Goal: Book appointment/travel/reservation

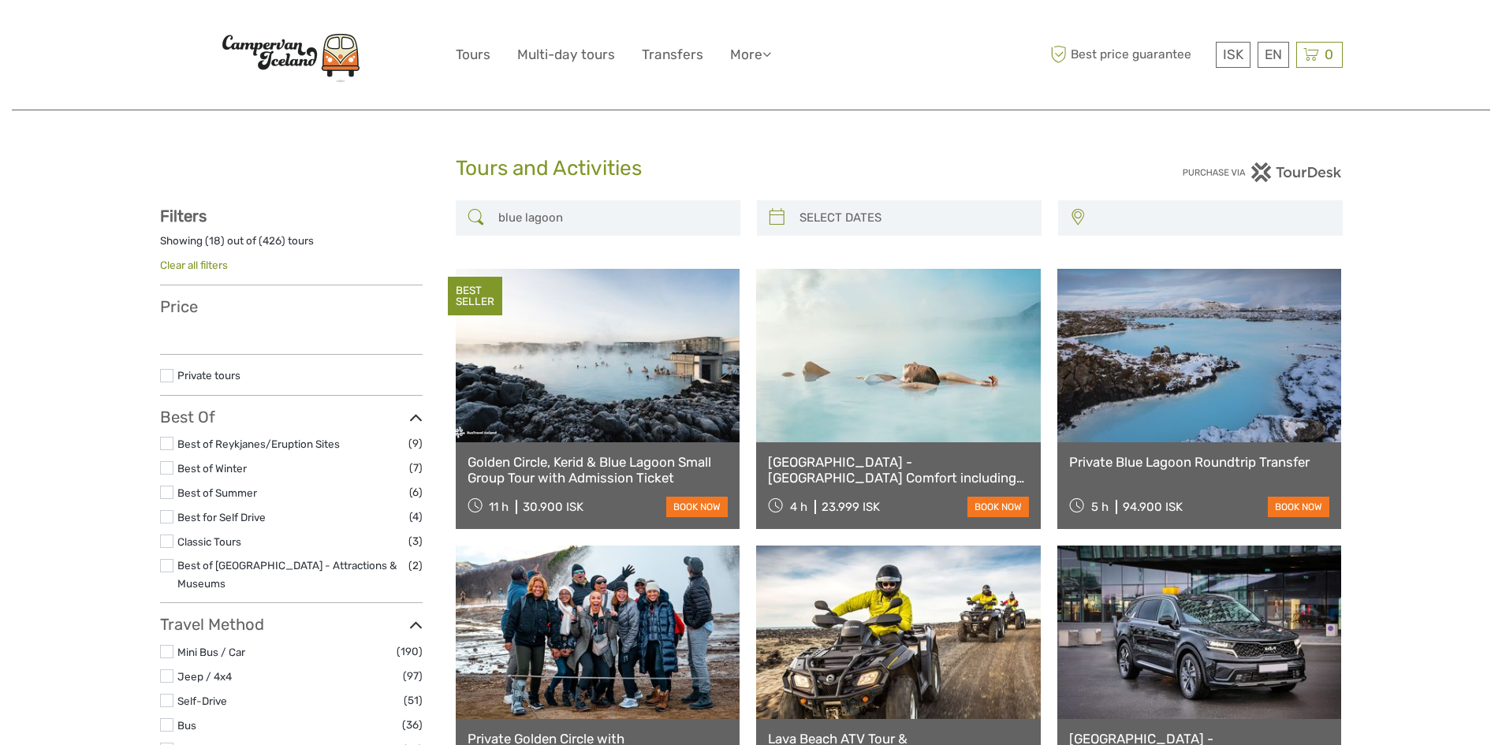
select select
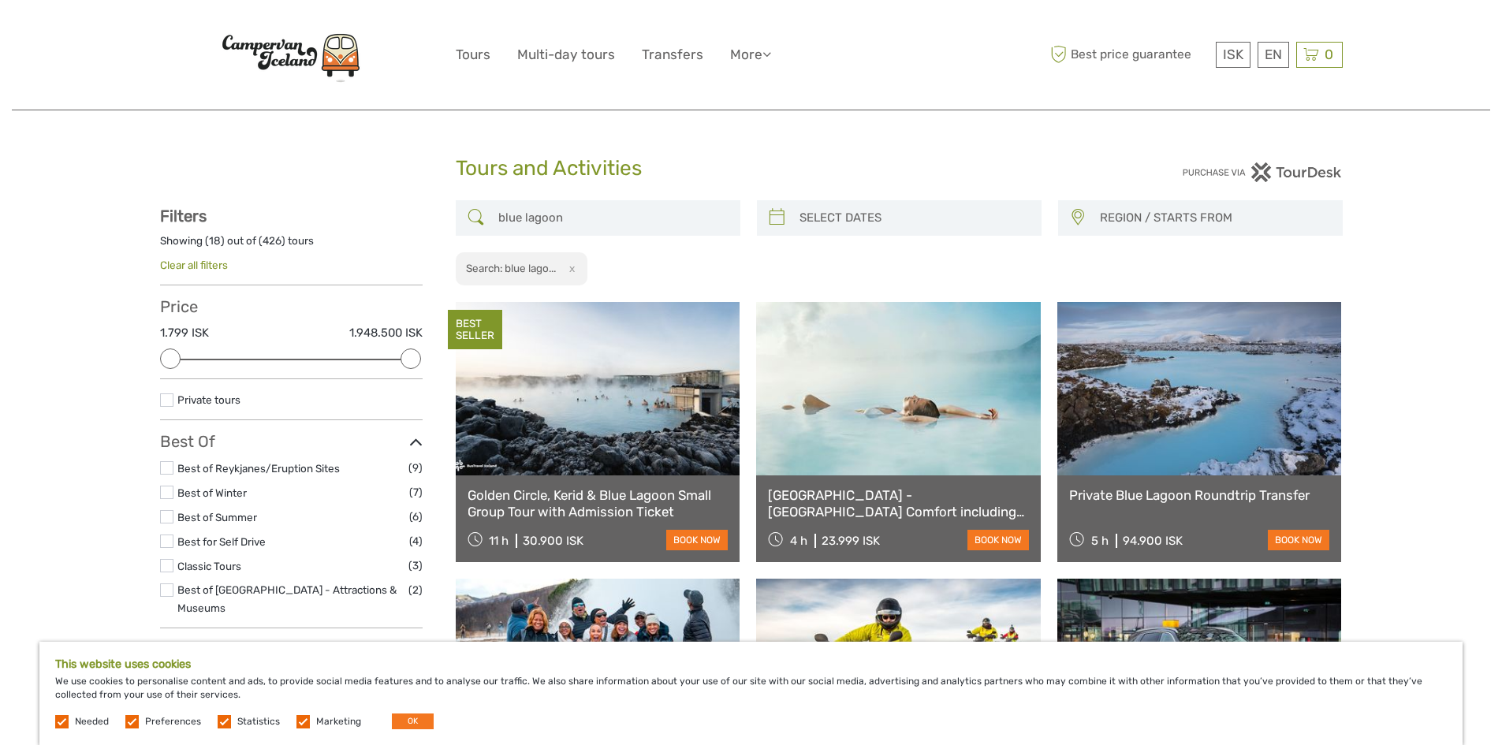
click at [910, 402] on link at bounding box center [898, 388] width 285 height 173
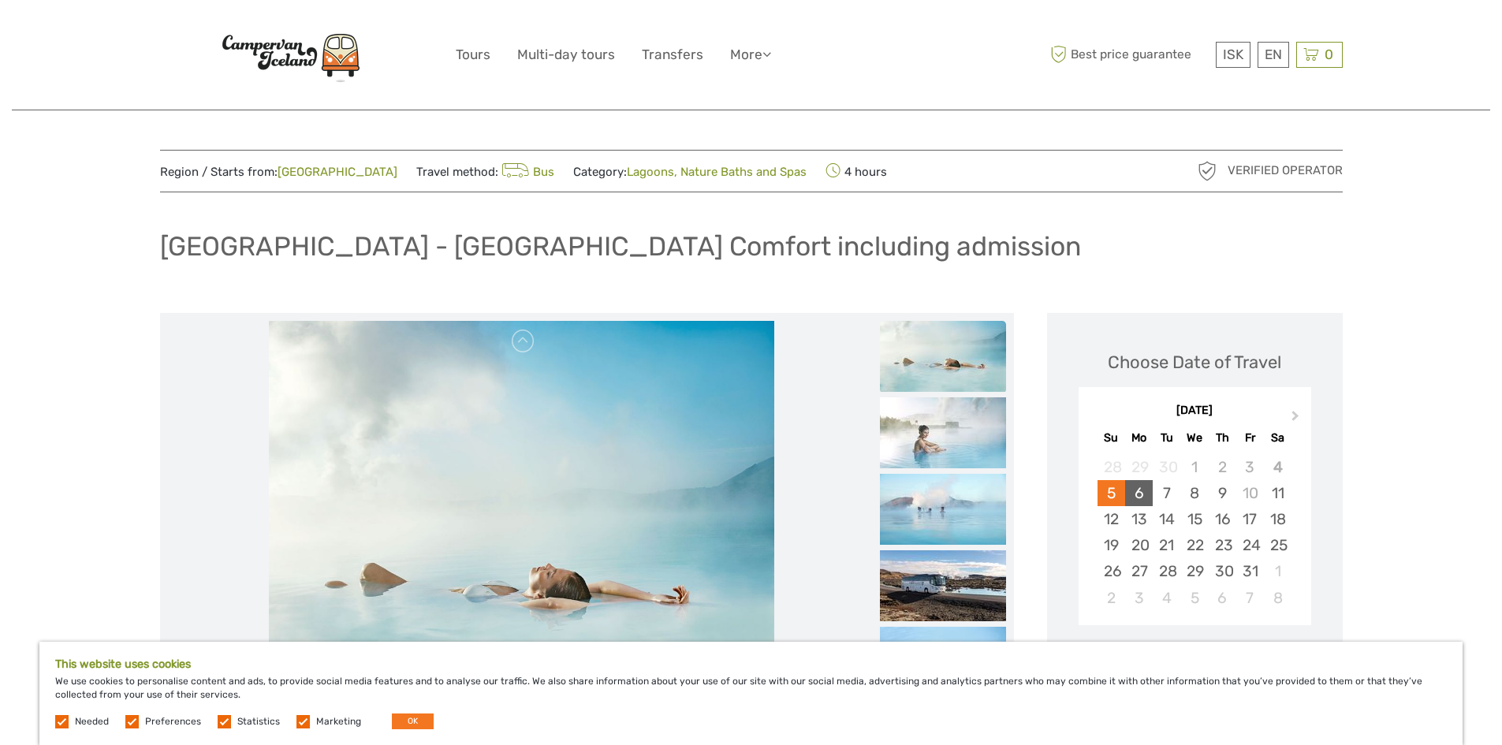
click at [1136, 493] on div "6" at bounding box center [1139, 493] width 28 height 26
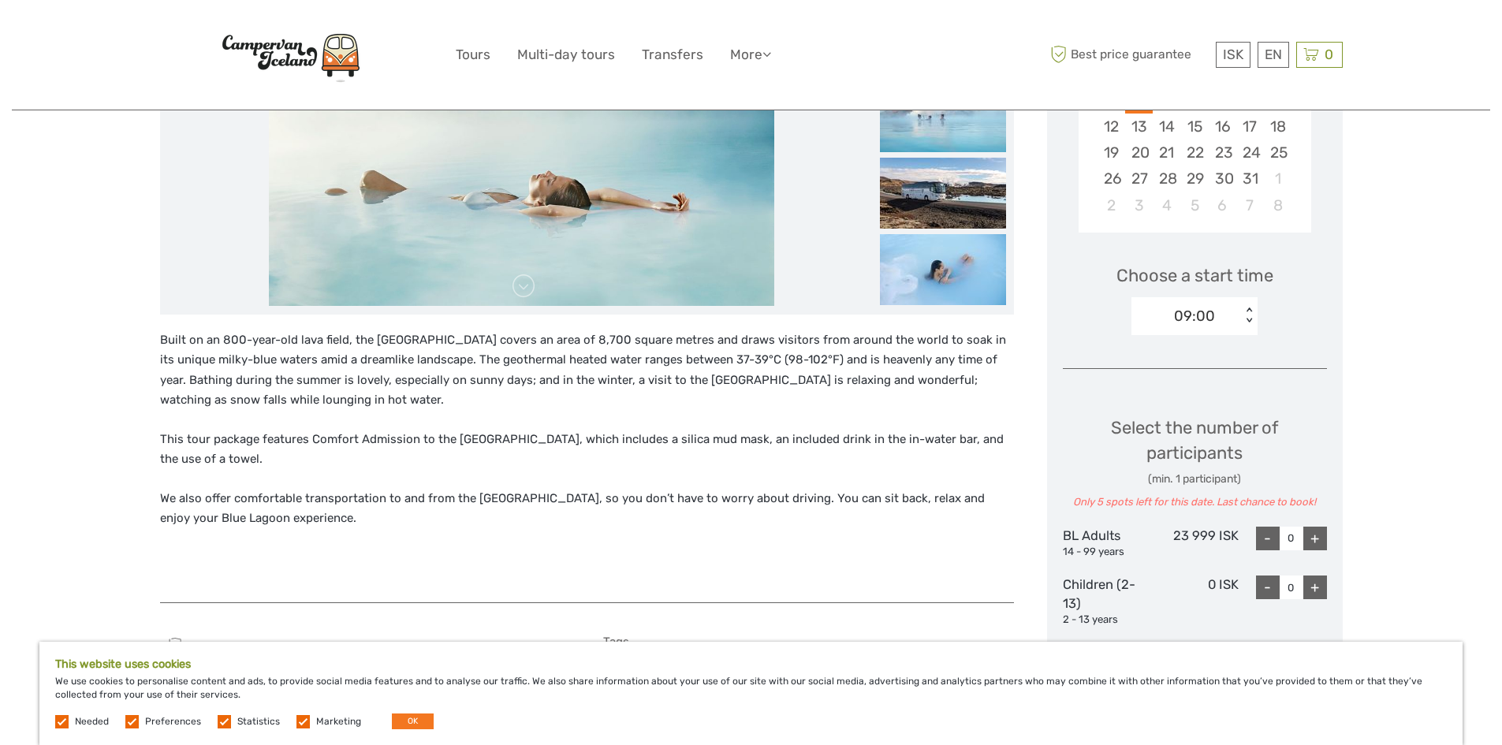
scroll to position [394, 0]
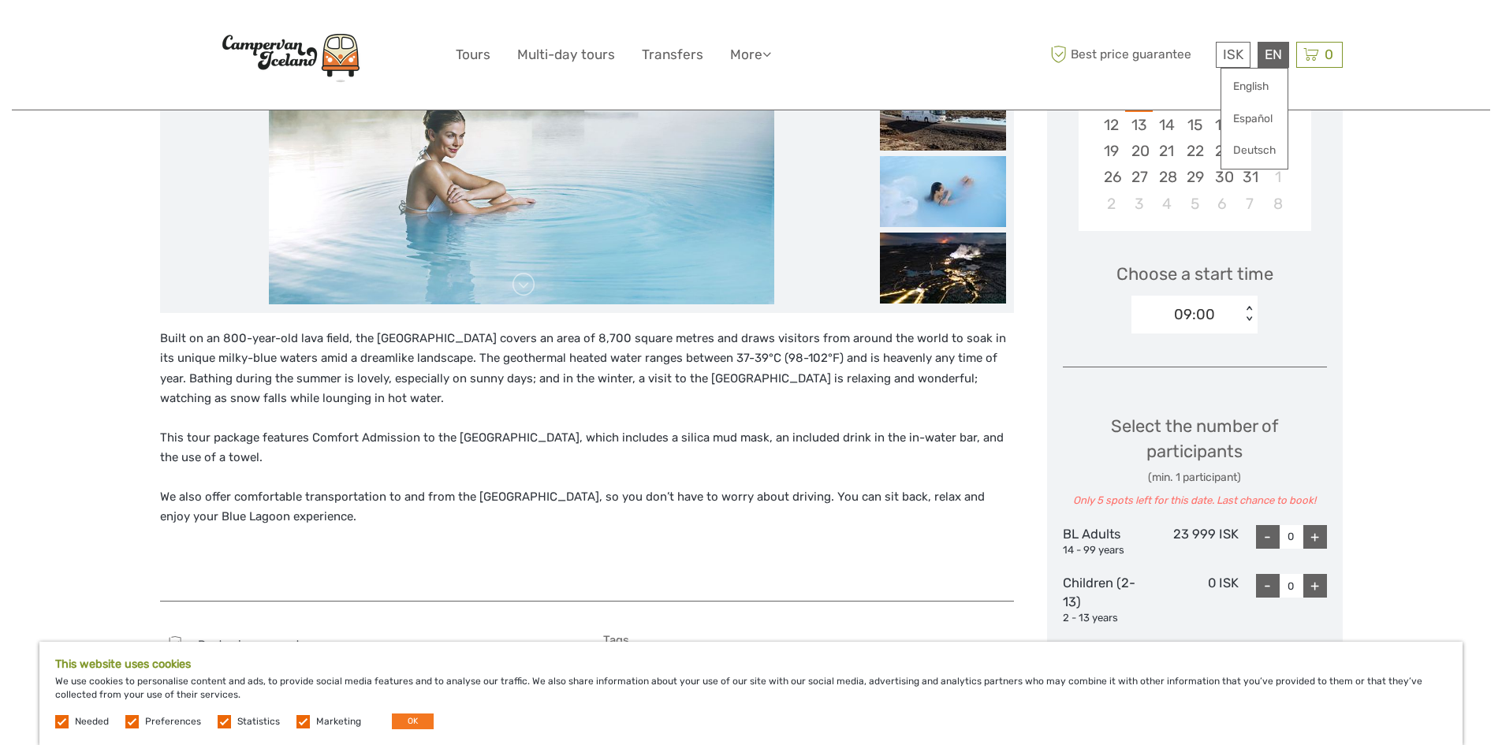
click at [1278, 60] on div "EN English Español Deutsch" at bounding box center [1273, 55] width 32 height 26
click at [1271, 87] on link "English" at bounding box center [1254, 87] width 66 height 28
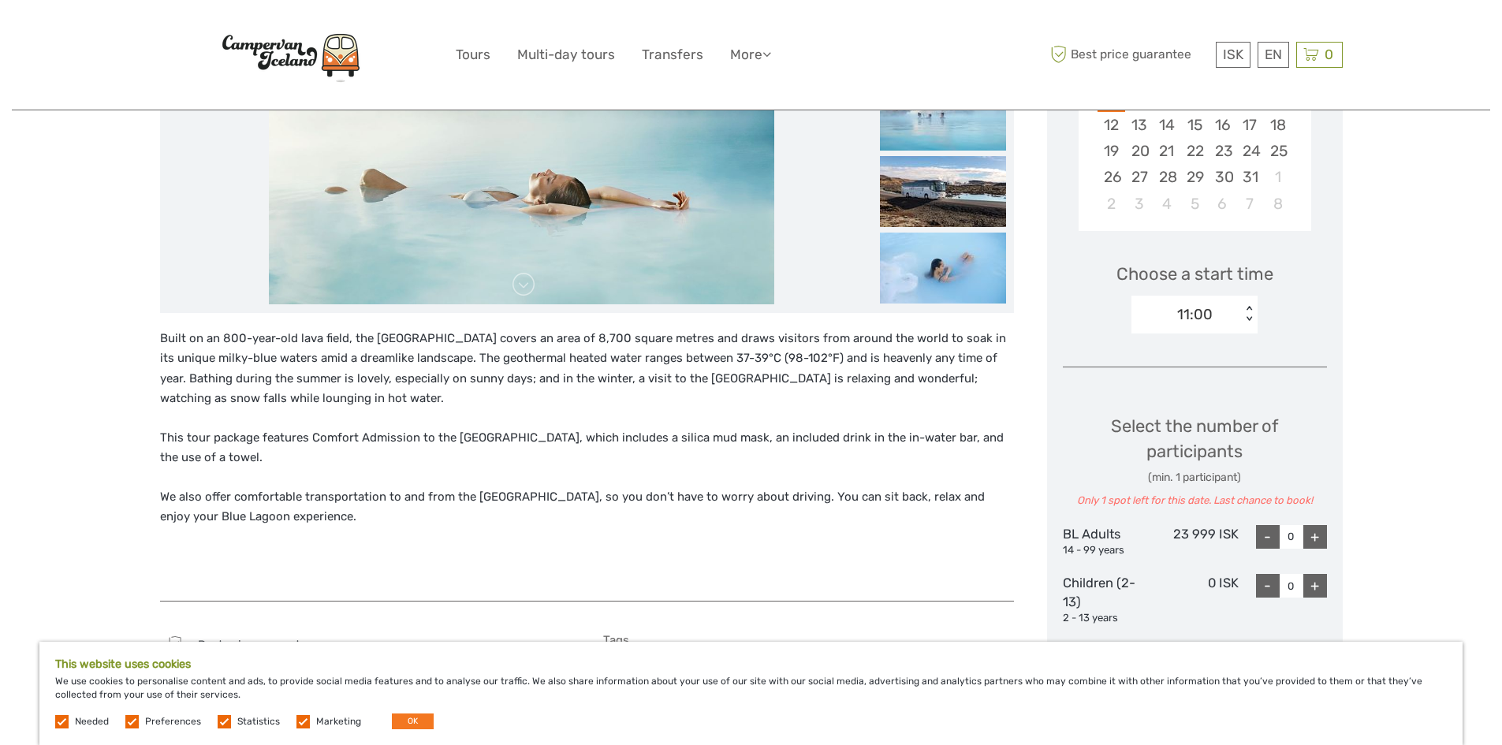
scroll to position [315, 0]
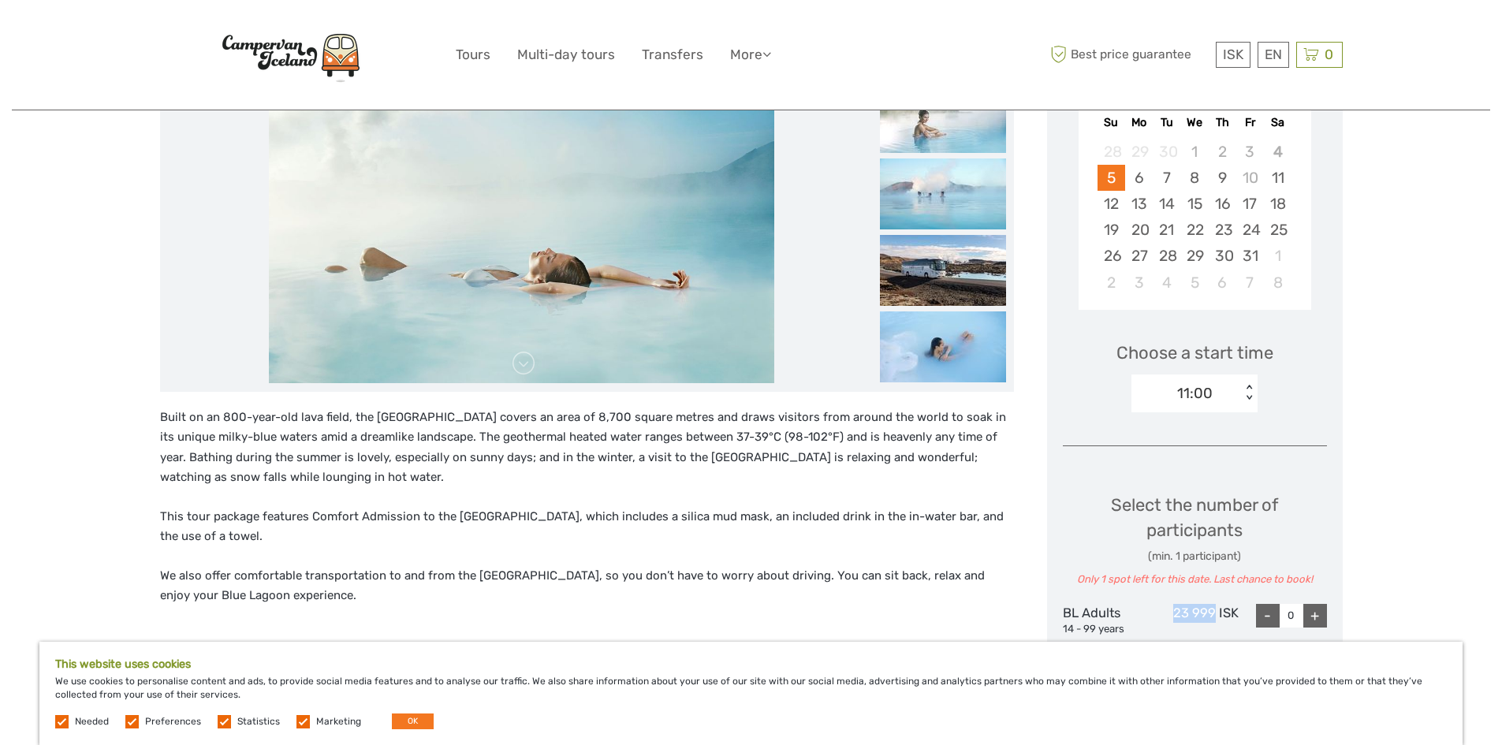
drag, startPoint x: 1177, startPoint y: 614, endPoint x: 1216, endPoint y: 612, distance: 38.7
click at [1216, 612] on div "23 999 ISK" at bounding box center [1194, 620] width 88 height 33
copy div "23 999"
